Goal: Transaction & Acquisition: Purchase product/service

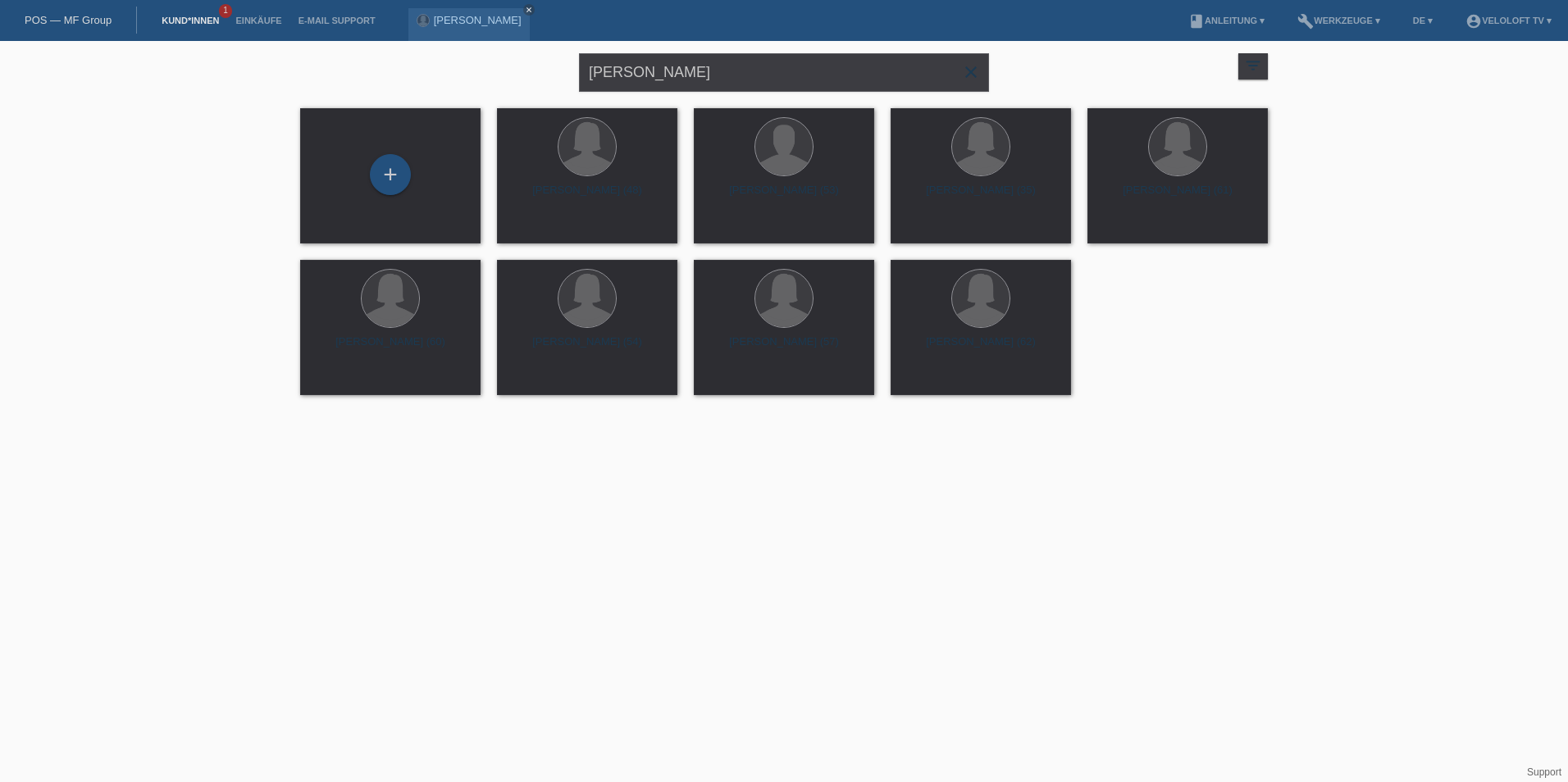
click at [464, 66] on div "Sonja Kemmerling close filter_list view_module Alle Kund*innen anzeigen star Ma…" at bounding box center [783, 71] width 984 height 59
type input "[PERSON_NAME]"
click at [497, 27] on div "Jessica Pereira Sà Oliveira Ponte close" at bounding box center [469, 25] width 121 height 33
click at [502, 23] on link "[PERSON_NAME]" at bounding box center [477, 20] width 87 height 12
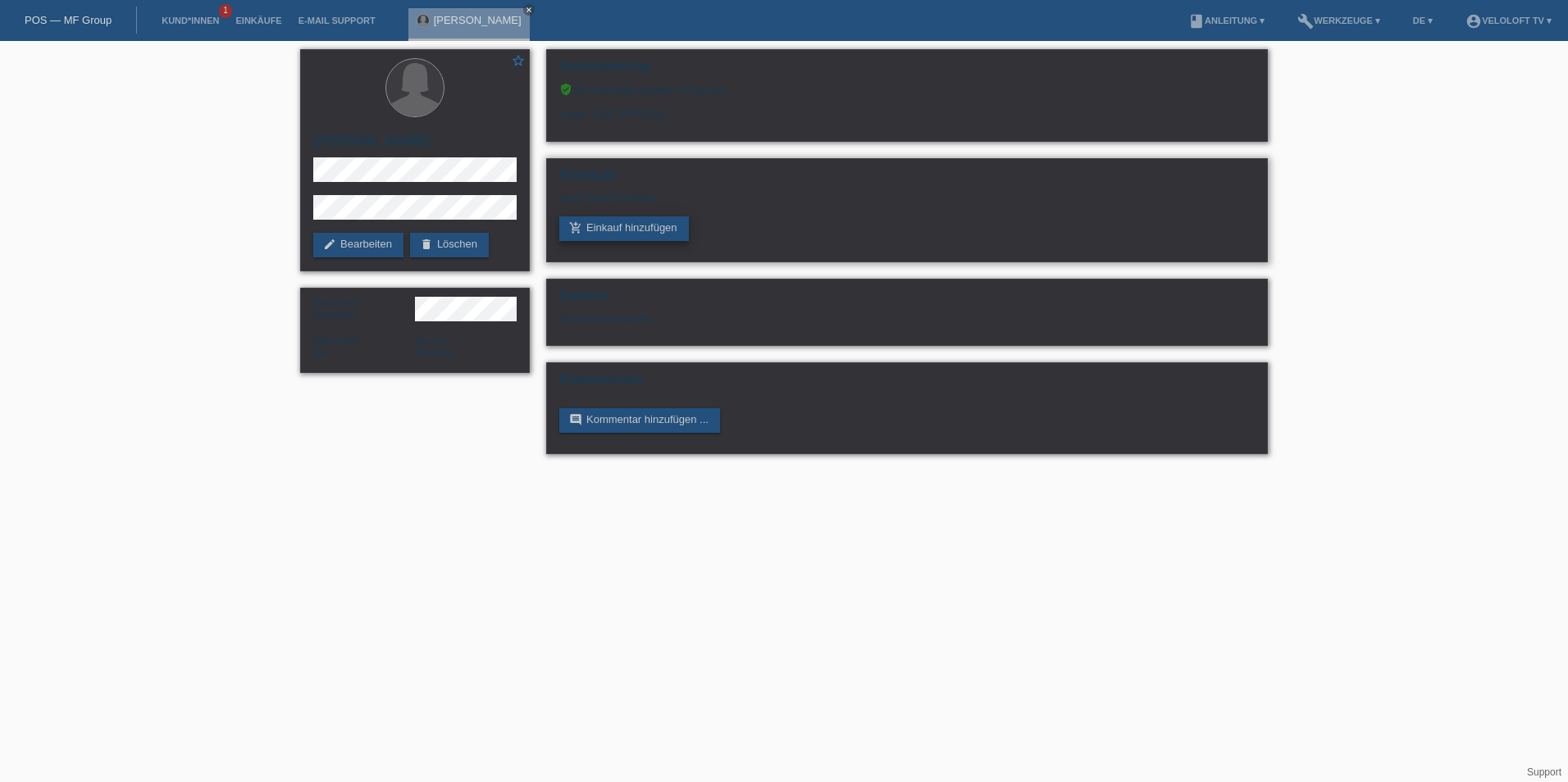
click at [606, 236] on link "add_shopping_cart Einkauf hinzufügen" at bounding box center [624, 229] width 130 height 25
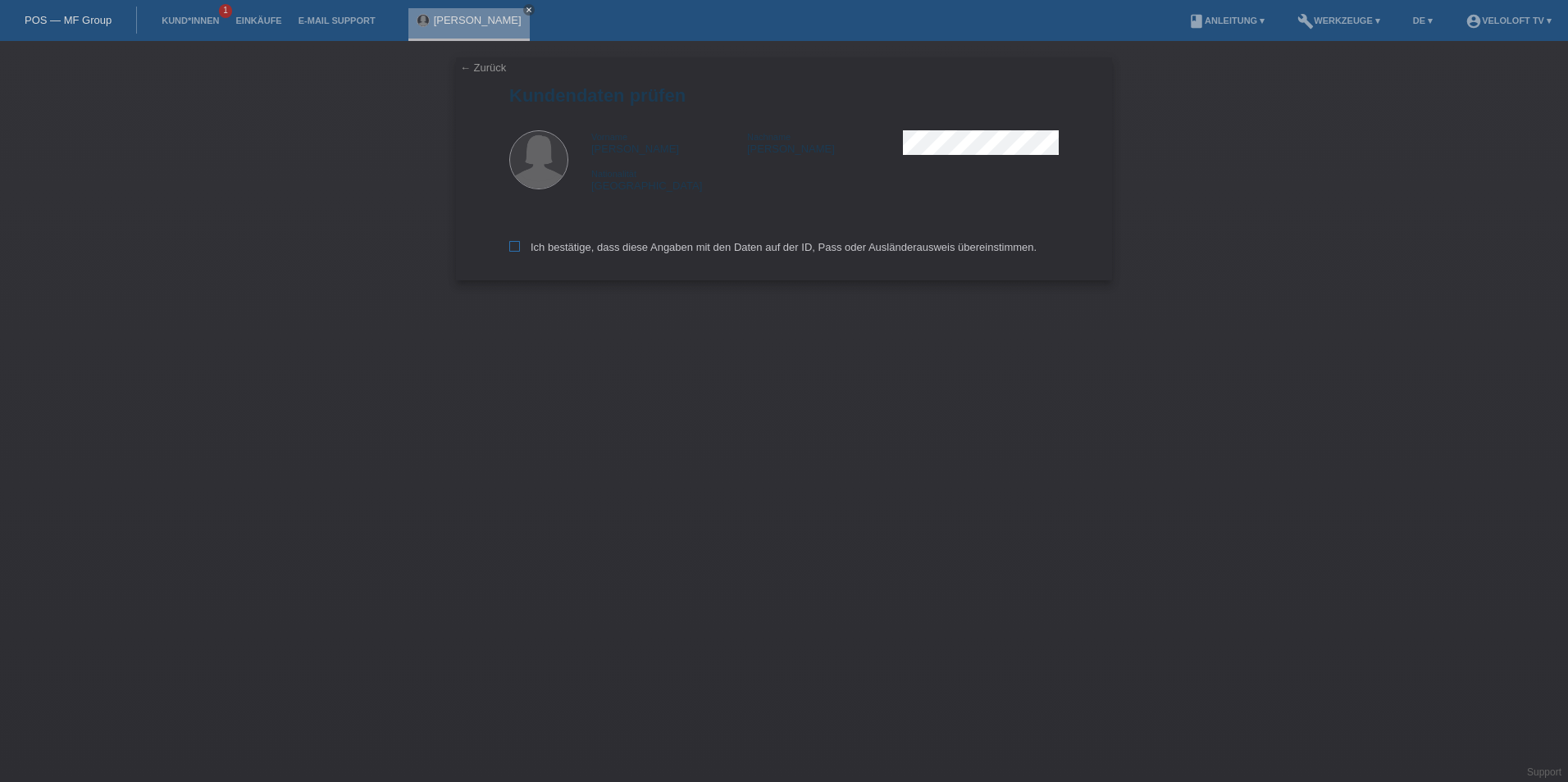
click at [522, 241] on label "Ich bestätige, dass diese Angaben mit den Daten auf der ID, Pass oder Ausländer…" at bounding box center [772, 247] width 527 height 12
click at [520, 241] on input "Ich bestätige, dass diese Angaben mit den Daten auf der ID, Pass oder Ausländer…" at bounding box center [514, 246] width 11 height 11
checkbox input "true"
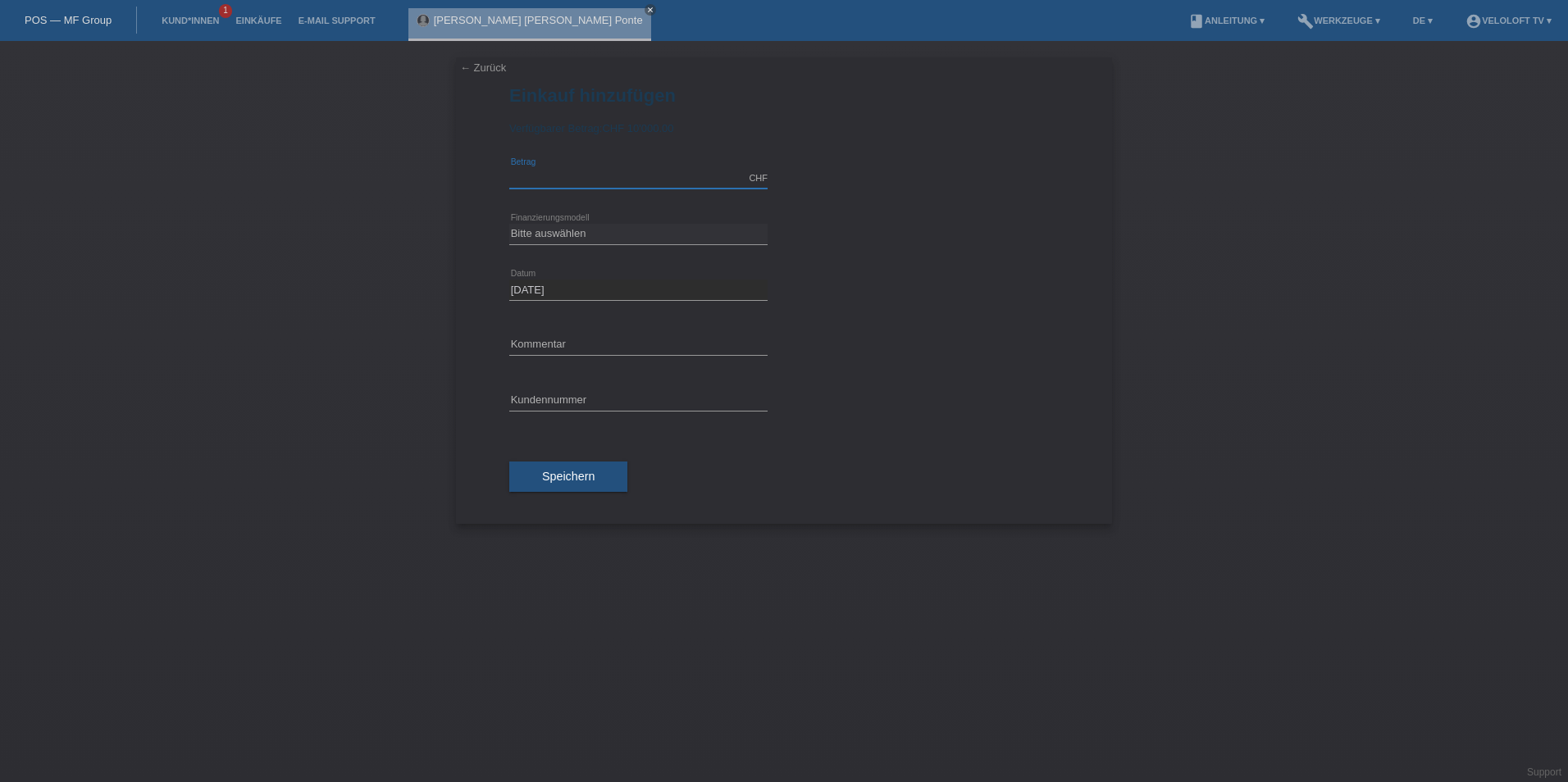
click at [556, 176] on input "text" at bounding box center [638, 178] width 258 height 20
type input "945.00"
click at [558, 238] on select "Bitte auswählen Fixe Raten Kauf auf Rechnung mit Teilzahlungsoption" at bounding box center [638, 233] width 258 height 20
select select "77"
click at [510, 224] on select "Bitte auswählen Fixe Raten Kauf auf Rechnung mit Teilzahlungsoption" at bounding box center [638, 233] width 258 height 20
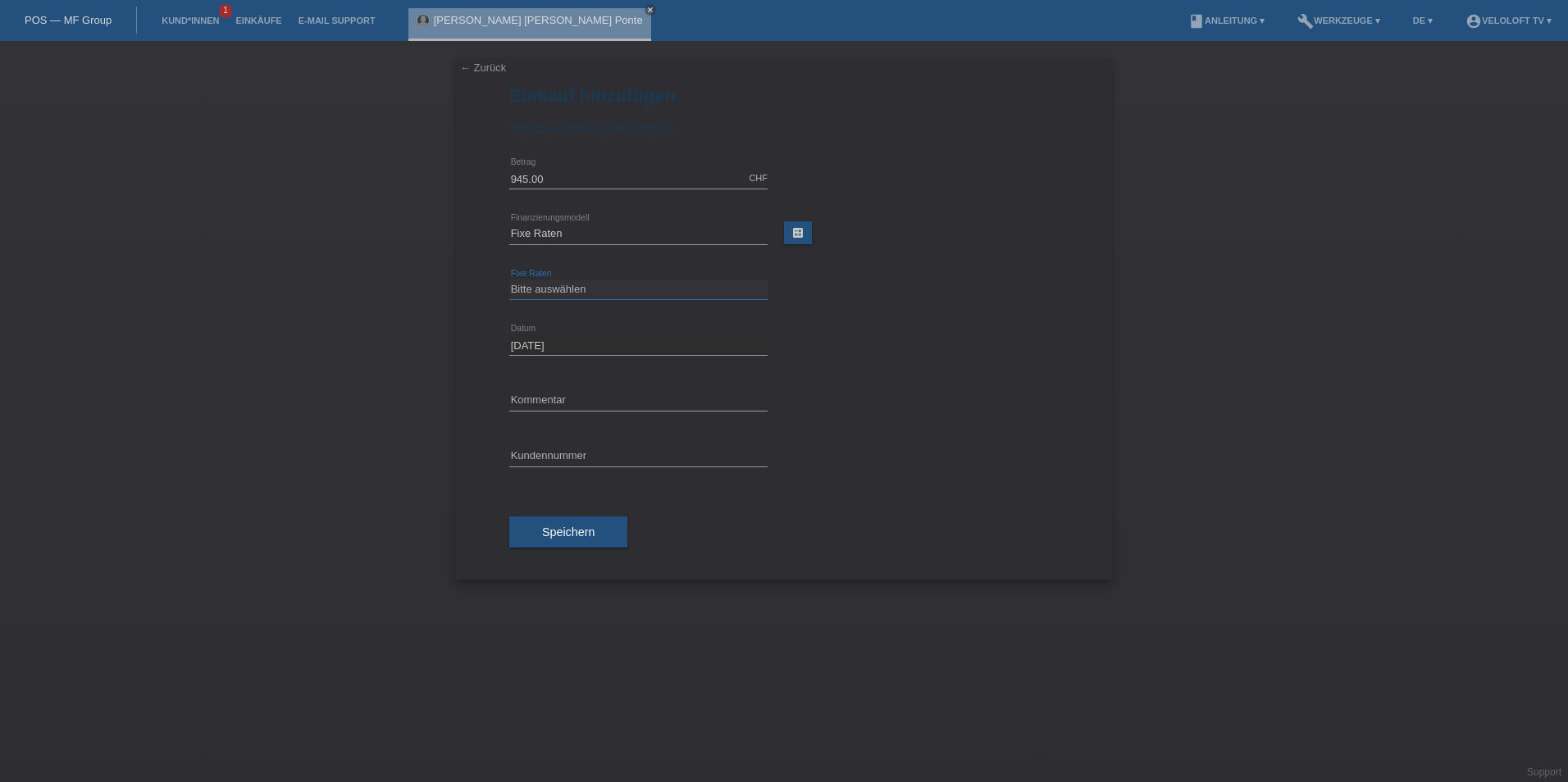
click at [535, 286] on select "Bitte auswählen 4 Raten 5 Raten 6 Raten 7 Raten 8 Raten 9 Raten 10 Raten 11 Rat…" at bounding box center [638, 289] width 258 height 20
select select "202"
click at [510, 279] on select "Bitte auswählen 4 Raten 5 Raten 6 Raten 7 Raten 8 Raten 9 Raten 10 Raten 11 Rat…" at bounding box center [638, 289] width 258 height 20
click at [561, 391] on input "text" at bounding box center [638, 400] width 258 height 20
type input "Veloloft TV"
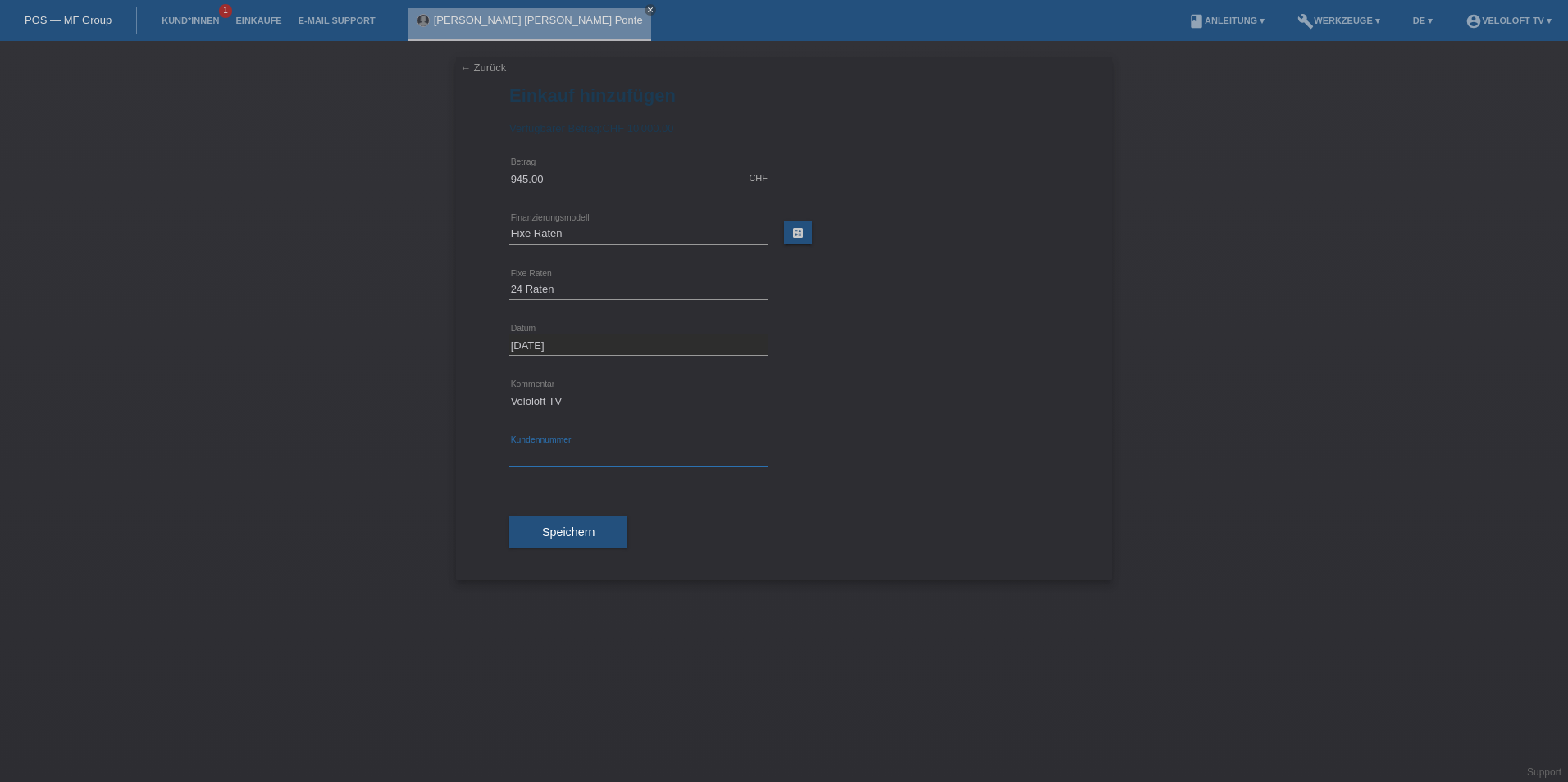
click at [556, 449] on input "text" at bounding box center [638, 456] width 258 height 20
paste input "text"
paste input "C164753"
type input "C164753"
click at [569, 531] on span "Speichern" at bounding box center [568, 533] width 53 height 13
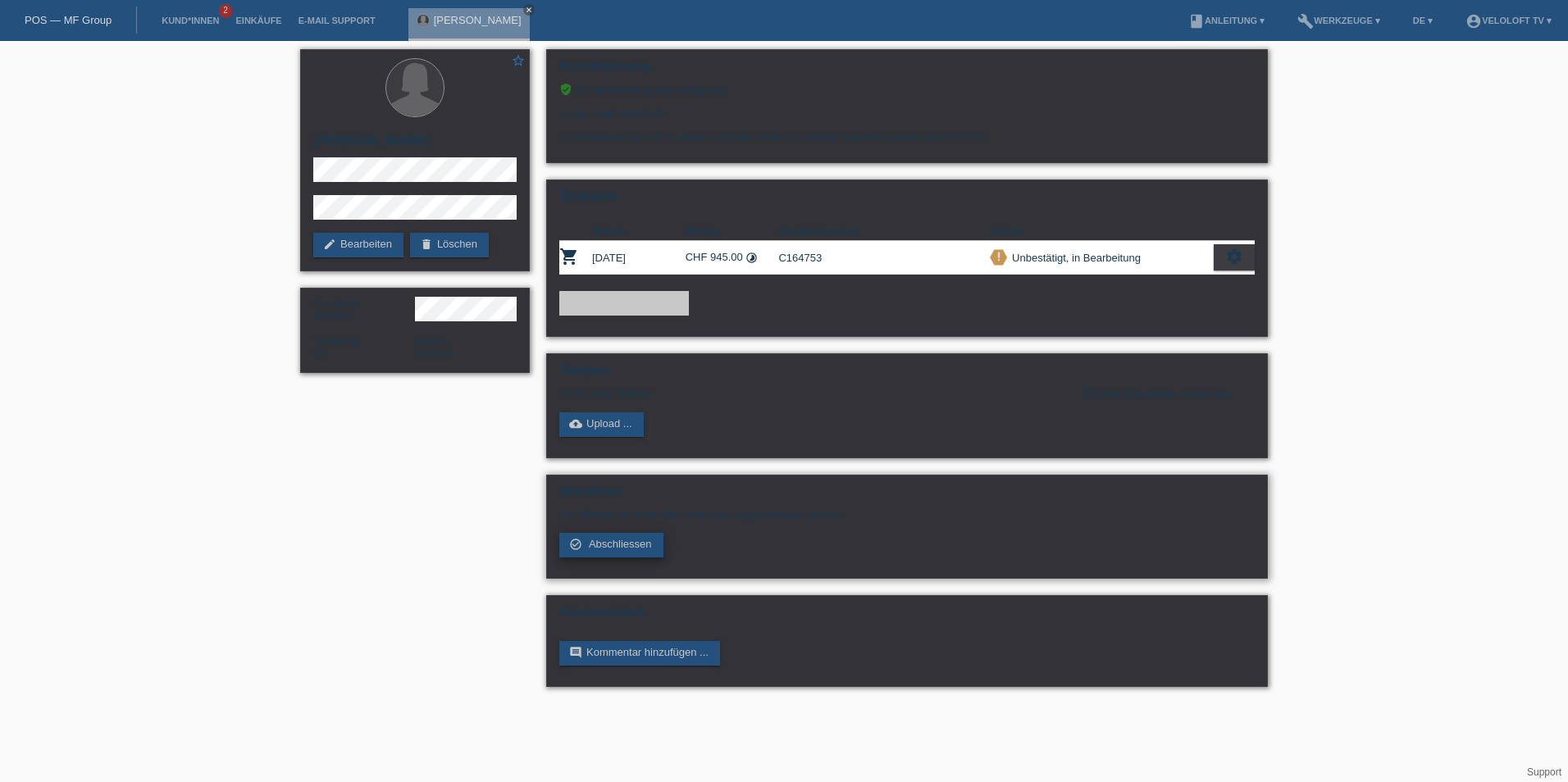
click at [601, 553] on link "check_circle_outline Abschliessen" at bounding box center [611, 545] width 105 height 25
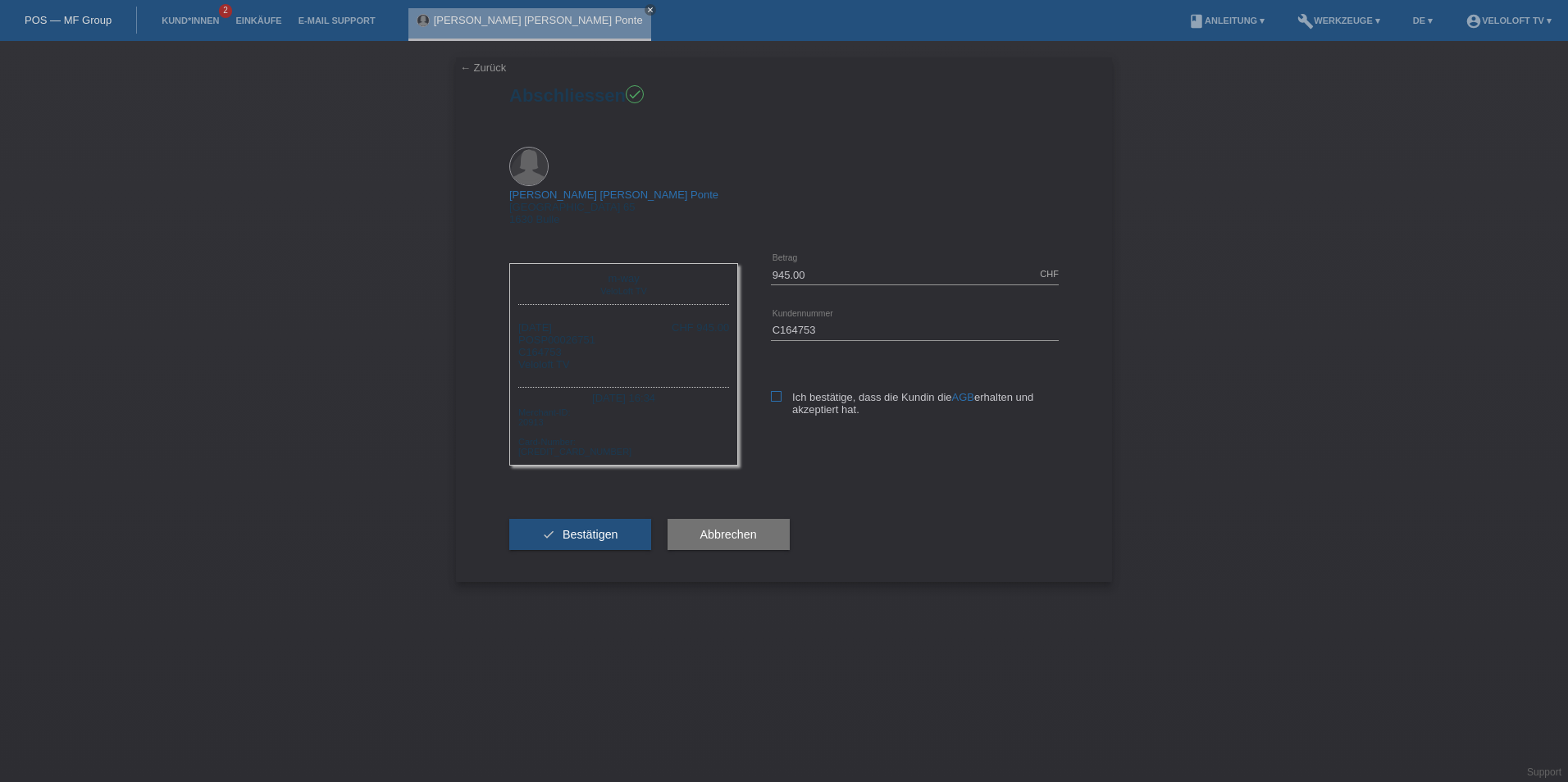
click at [785, 391] on label "Ich bestätige, dass die Kundin die AGB erhalten und akzeptiert hat." at bounding box center [915, 404] width 288 height 25
click at [781, 391] on input "Ich bestätige, dass die Kundin die AGB erhalten und akzeptiert hat." at bounding box center [775, 396] width 11 height 11
checkbox input "true"
click at [573, 528] on span "Bestätigen" at bounding box center [590, 534] width 56 height 13
